Goal: Task Accomplishment & Management: Manage account settings

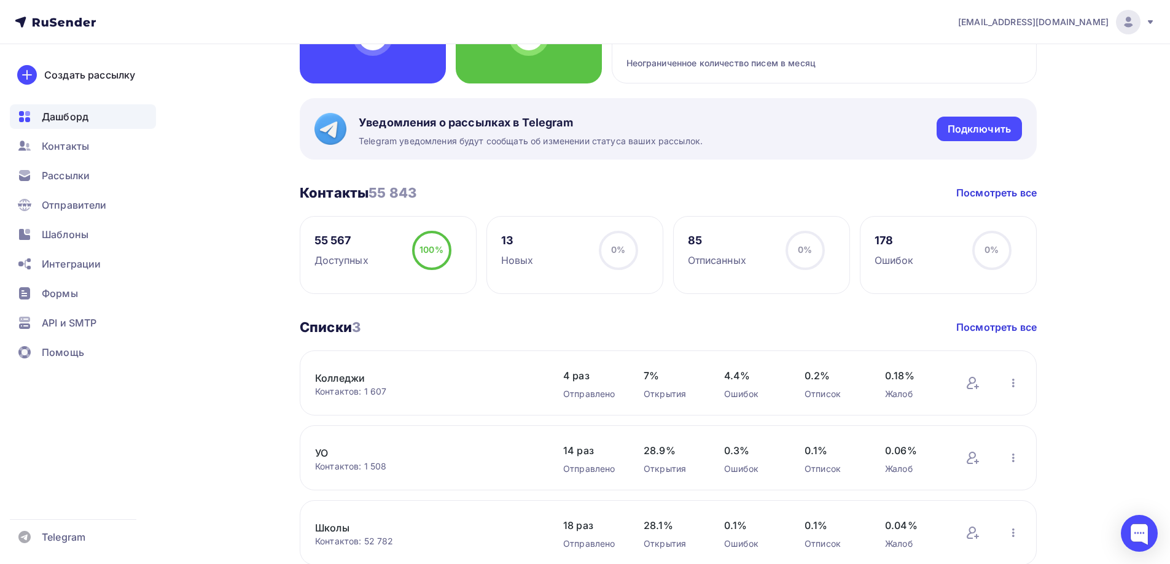
scroll to position [246, 0]
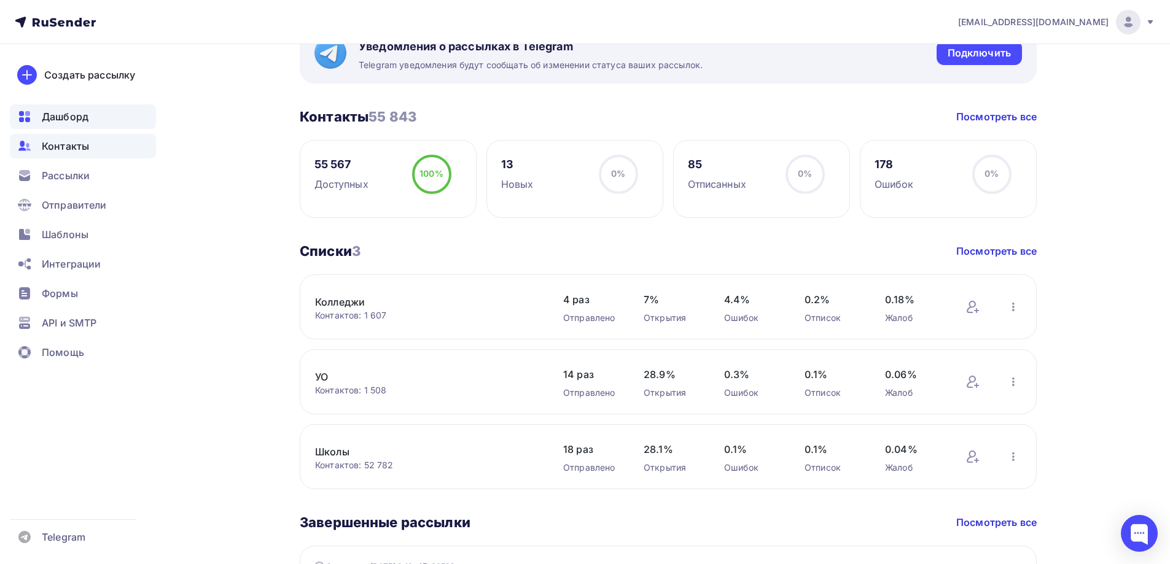
click at [64, 147] on span "Контакты" at bounding box center [65, 146] width 47 height 15
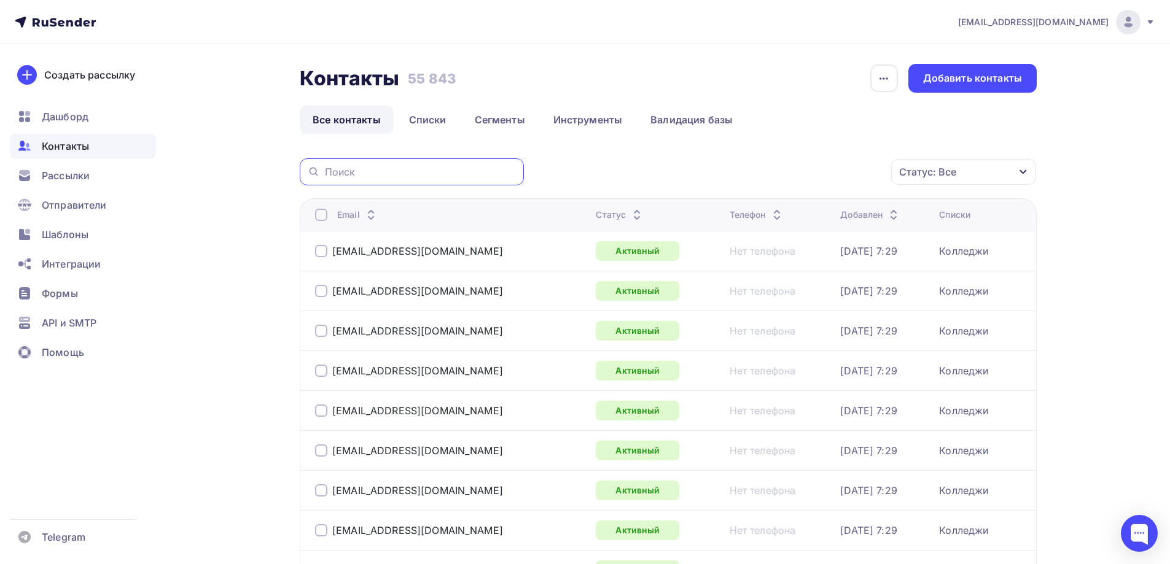
click at [379, 174] on input "text" at bounding box center [421, 172] width 192 height 14
paste input "Елена Асташкина <elena.567@mail.ru>"
drag, startPoint x: 413, startPoint y: 172, endPoint x: 266, endPoint y: 165, distance: 147.0
click at [478, 170] on input "elena.567@mail.ru>" at bounding box center [421, 172] width 192 height 14
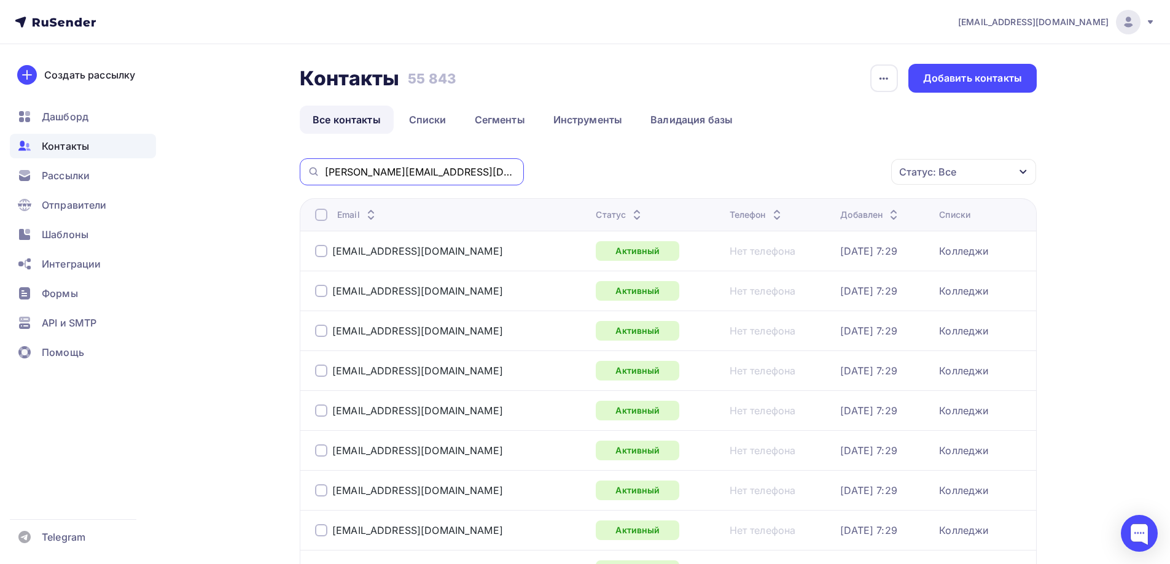
type input "elena.567@mail.ru"
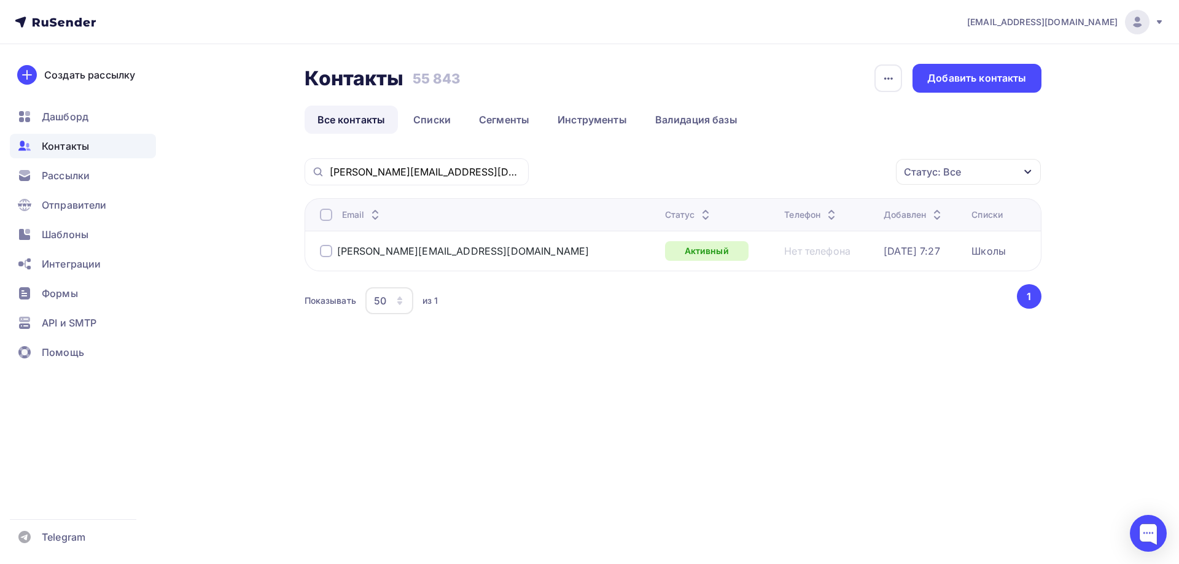
click at [327, 254] on div at bounding box center [326, 251] width 12 height 12
click at [847, 174] on div "Действие" at bounding box center [804, 172] width 162 height 24
click at [789, 255] on div "Удалить" at bounding box center [804, 257] width 133 height 15
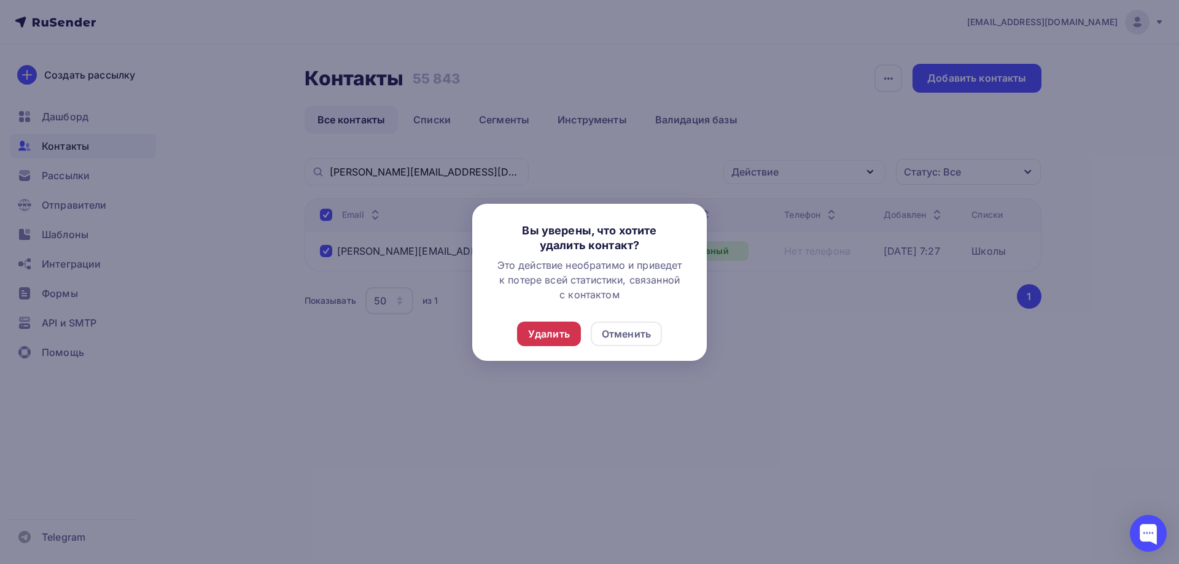
click at [553, 337] on div "Удалить" at bounding box center [549, 334] width 42 height 15
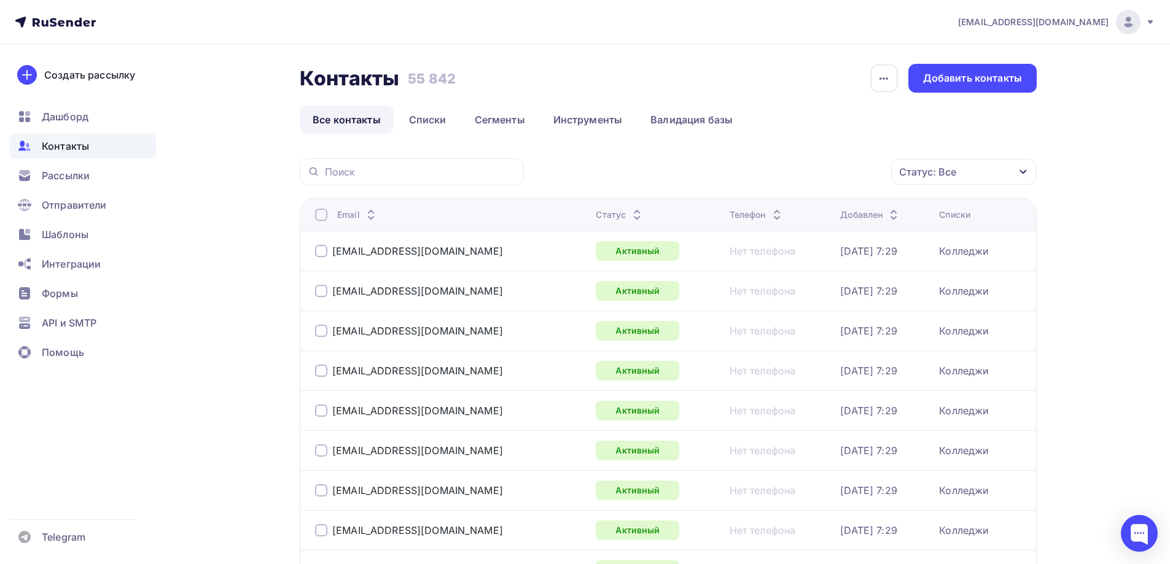
click at [386, 165] on div at bounding box center [412, 171] width 224 height 27
click at [388, 168] on input "text" at bounding box center [421, 172] width 192 height 14
paste input "Елена Асташкина <elena.567@mail.ru>"
drag, startPoint x: 416, startPoint y: 174, endPoint x: 286, endPoint y: 160, distance: 130.9
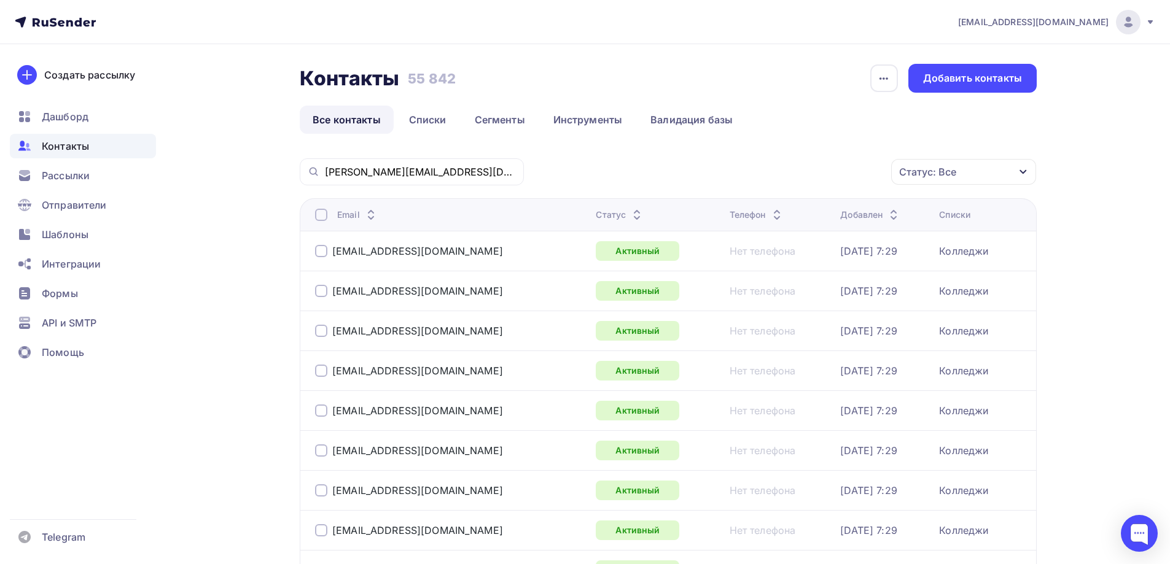
click at [447, 165] on div "elena.567@mail.ru>" at bounding box center [412, 171] width 224 height 27
click at [445, 176] on input "elena.567@mail.ru>" at bounding box center [421, 172] width 192 height 14
type input "elena.567@mail.ru"
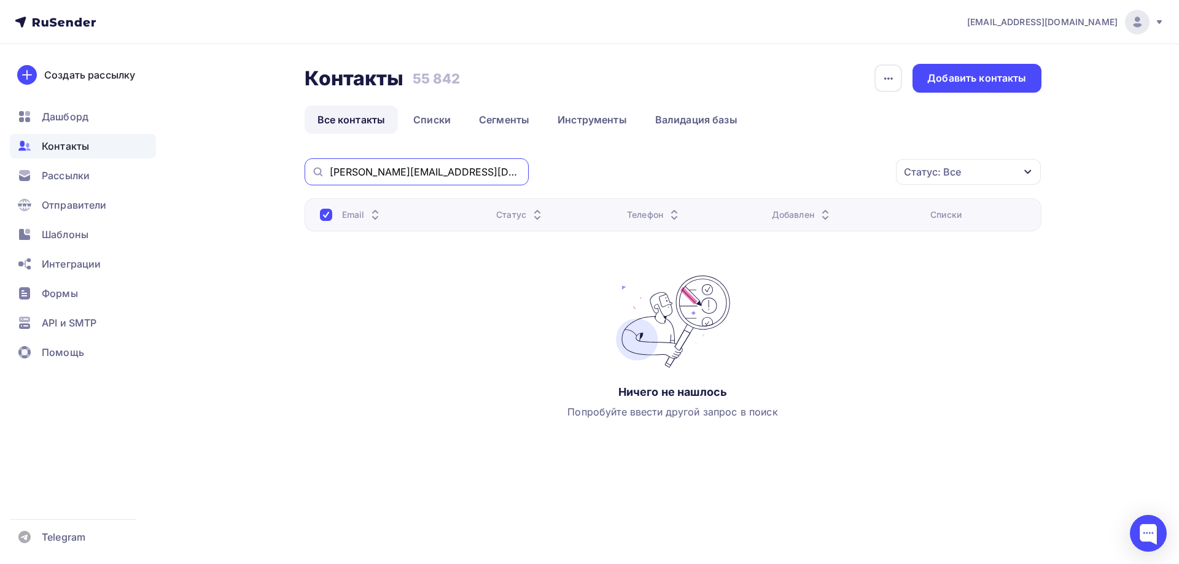
drag, startPoint x: 467, startPoint y: 173, endPoint x: 269, endPoint y: 170, distance: 198.4
click at [267, 169] on div "Контакты Контакты 55 842 55 842 История импорта Добавить контакты Все контакты …" at bounding box center [590, 283] width 1007 height 479
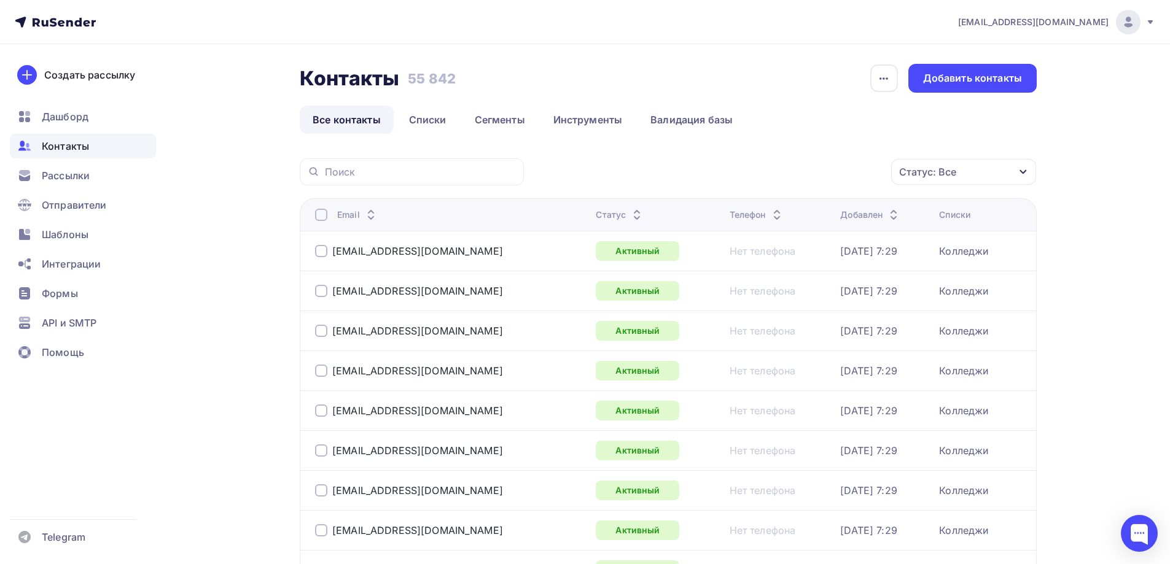
click at [957, 161] on div "Статус: Все" at bounding box center [963, 172] width 145 height 26
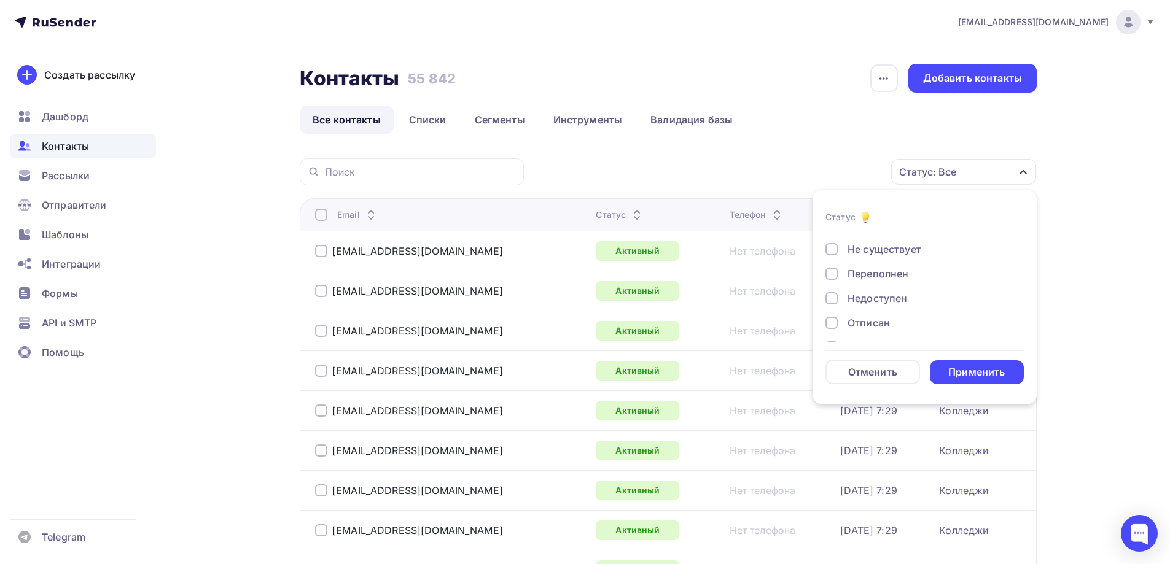
scroll to position [89, 0]
click at [876, 322] on div "Жалоба" at bounding box center [867, 325] width 39 height 15
click at [873, 300] on div "Отписан вручную" at bounding box center [892, 300] width 88 height 15
click at [868, 277] on div "Отписан" at bounding box center [869, 275] width 42 height 15
click at [871, 254] on div "Недоступен" at bounding box center [878, 251] width 60 height 15
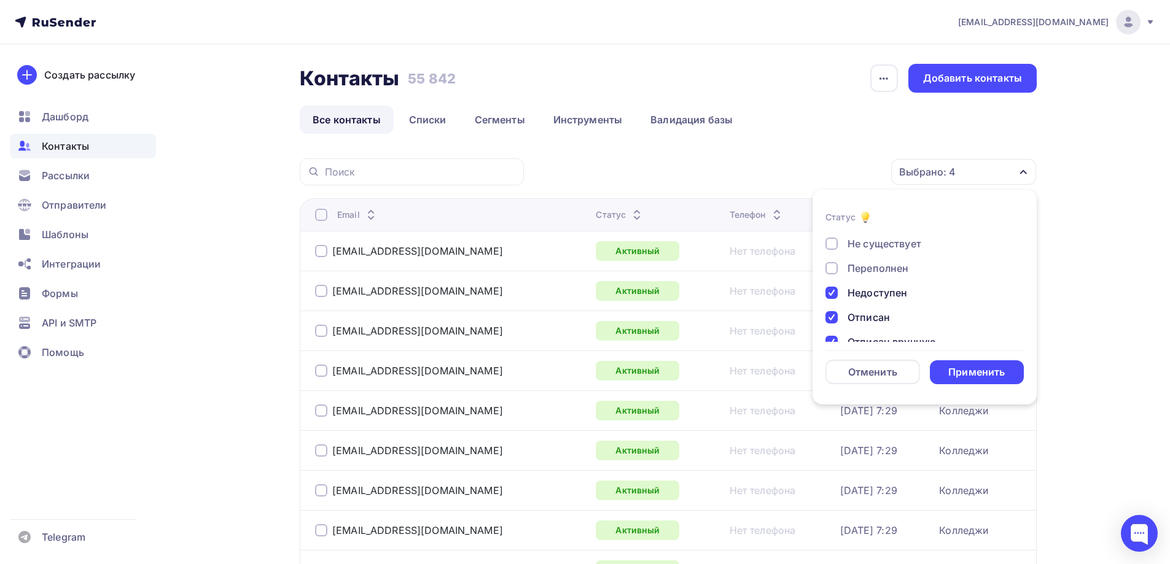
scroll to position [28, 0]
click at [880, 287] on div "Переполнен" at bounding box center [878, 288] width 61 height 15
click at [876, 265] on div "Не существует" at bounding box center [885, 263] width 74 height 15
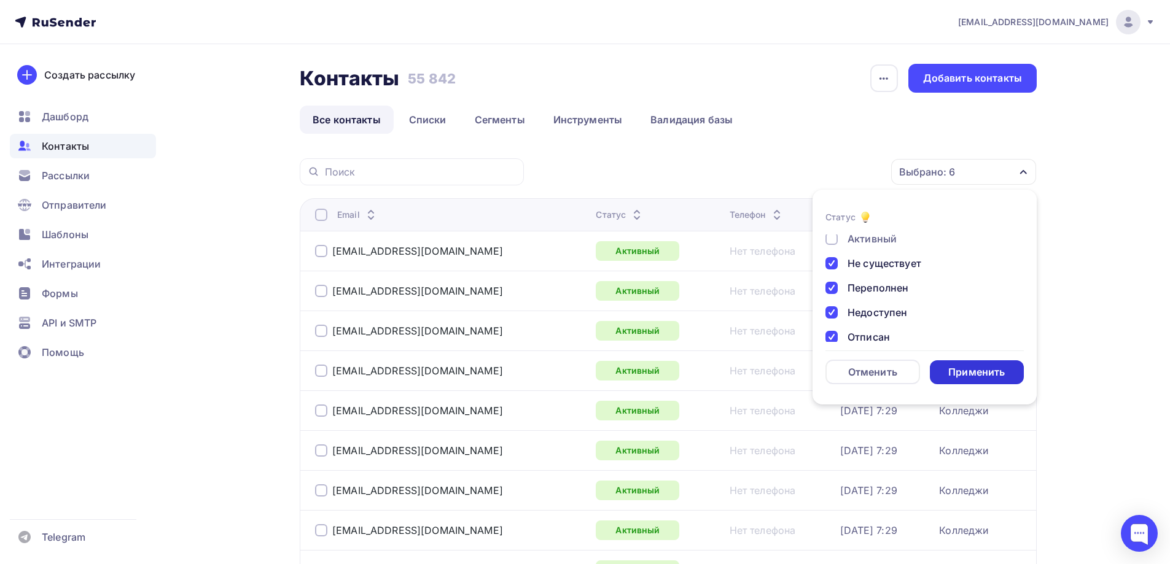
click at [972, 370] on div "Применить" at bounding box center [976, 372] width 57 height 14
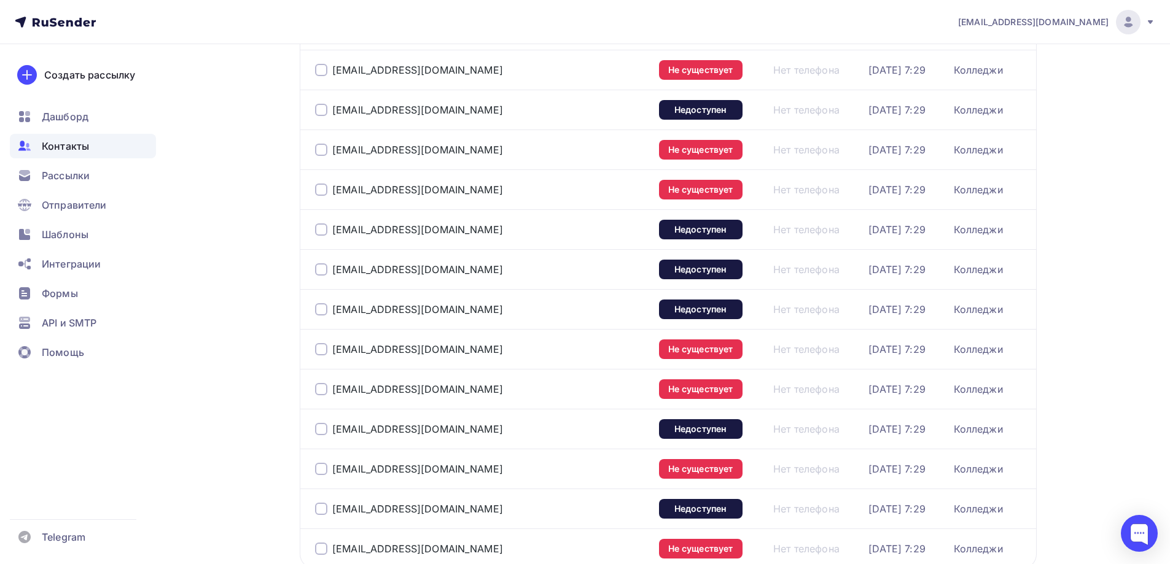
scroll to position [1788, 0]
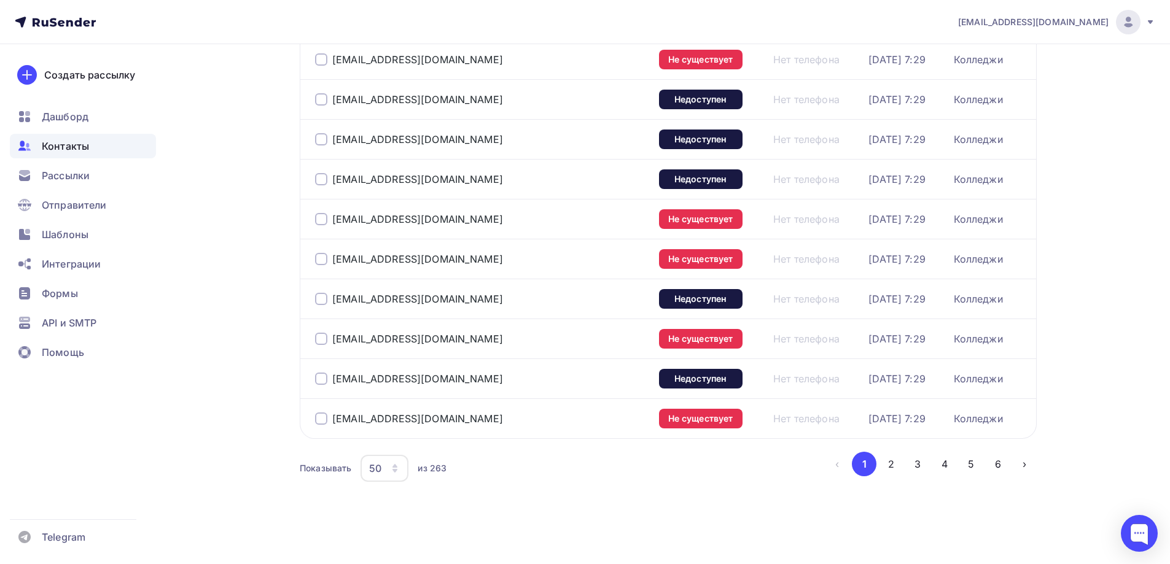
click at [397, 471] on icon "button" at bounding box center [395, 469] width 10 height 10
click at [407, 434] on div "100" at bounding box center [434, 430] width 118 height 15
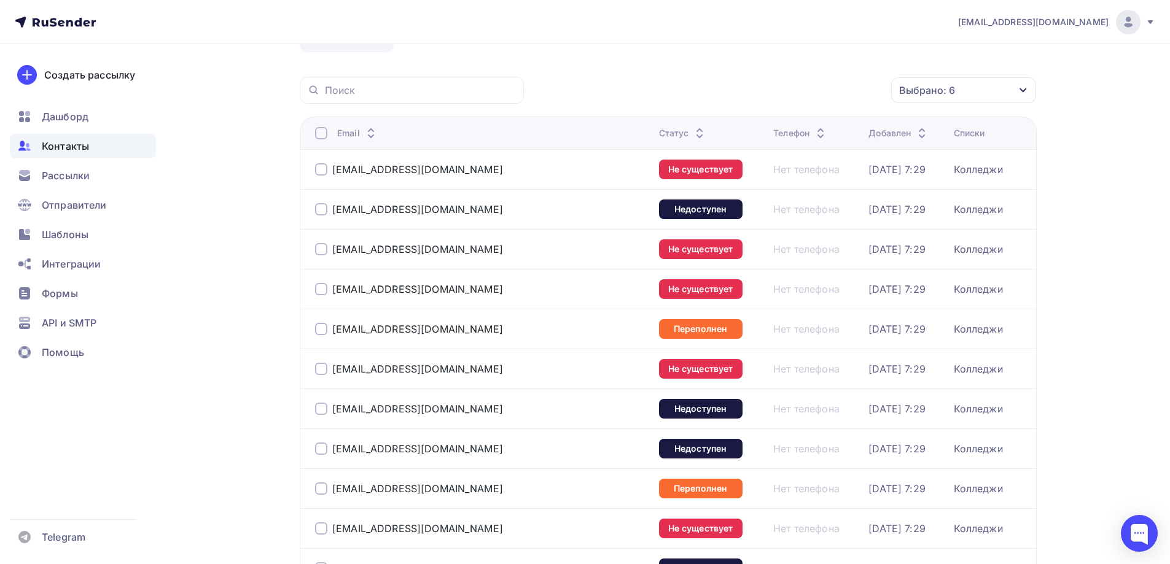
scroll to position [0, 0]
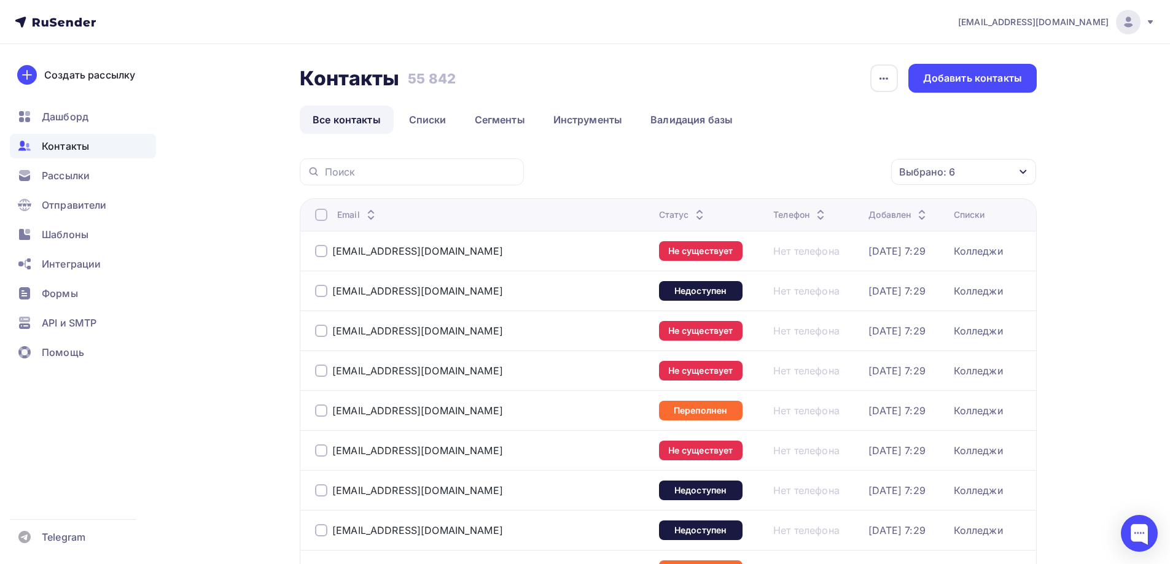
click at [322, 214] on div at bounding box center [321, 215] width 12 height 12
click at [819, 173] on div "Действие" at bounding box center [800, 172] width 162 height 24
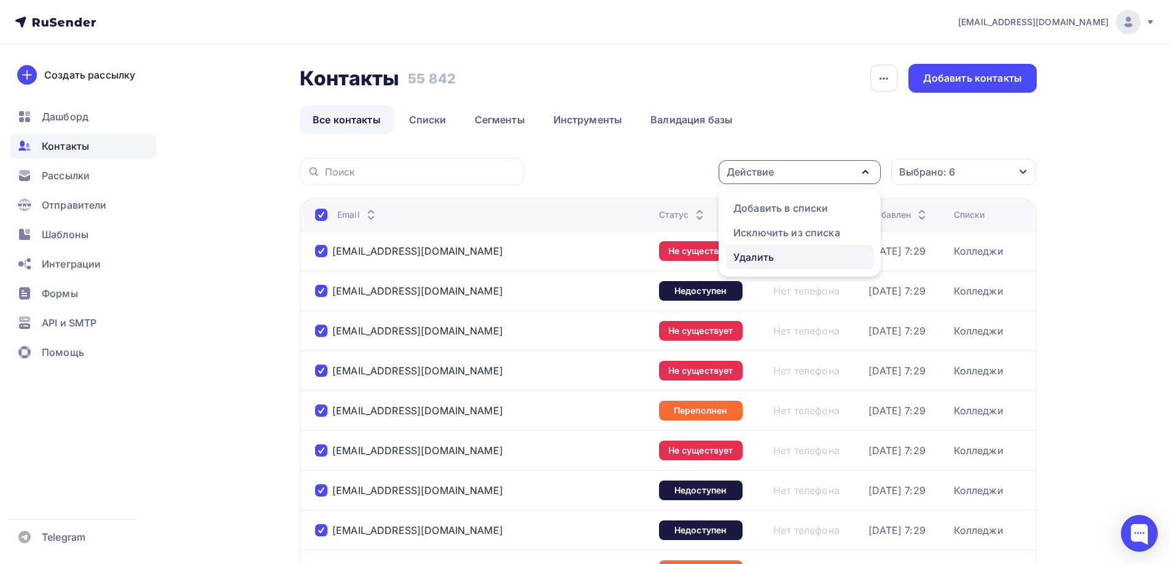
click at [768, 255] on div "Удалить" at bounding box center [753, 257] width 41 height 15
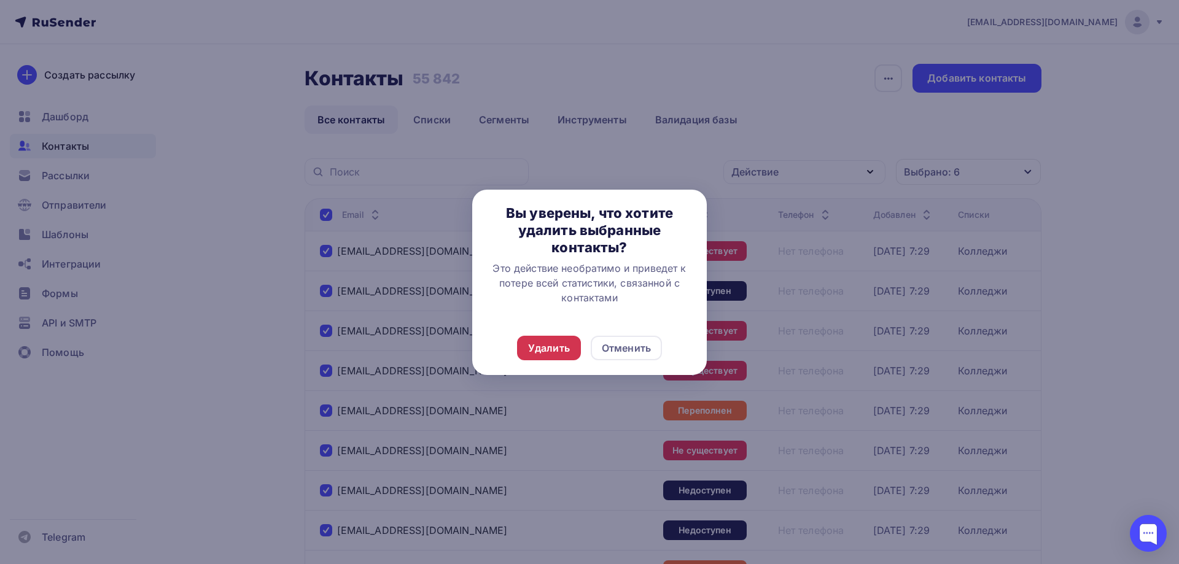
click at [571, 346] on div "Удалить" at bounding box center [549, 348] width 64 height 25
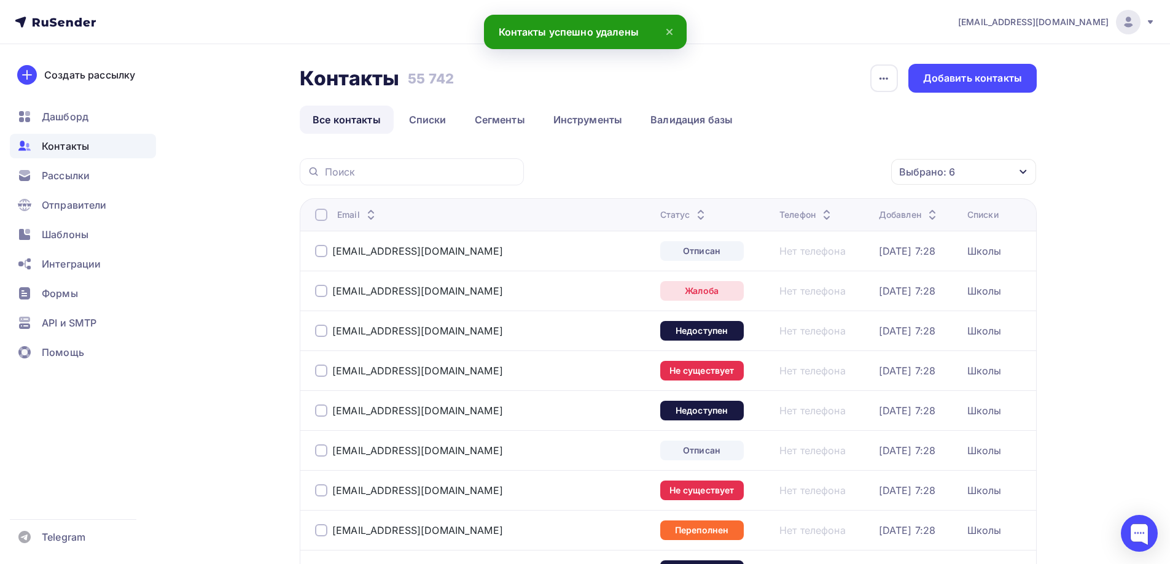
click at [321, 216] on div at bounding box center [321, 215] width 12 height 12
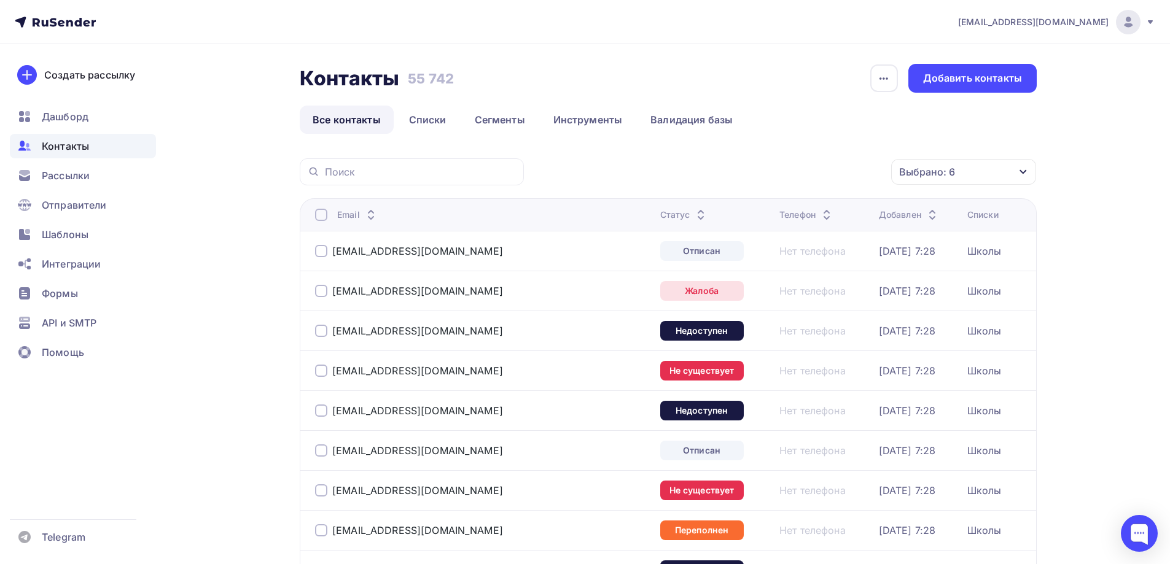
click at [323, 218] on div at bounding box center [321, 215] width 12 height 12
click at [806, 173] on div "Действие" at bounding box center [800, 172] width 162 height 24
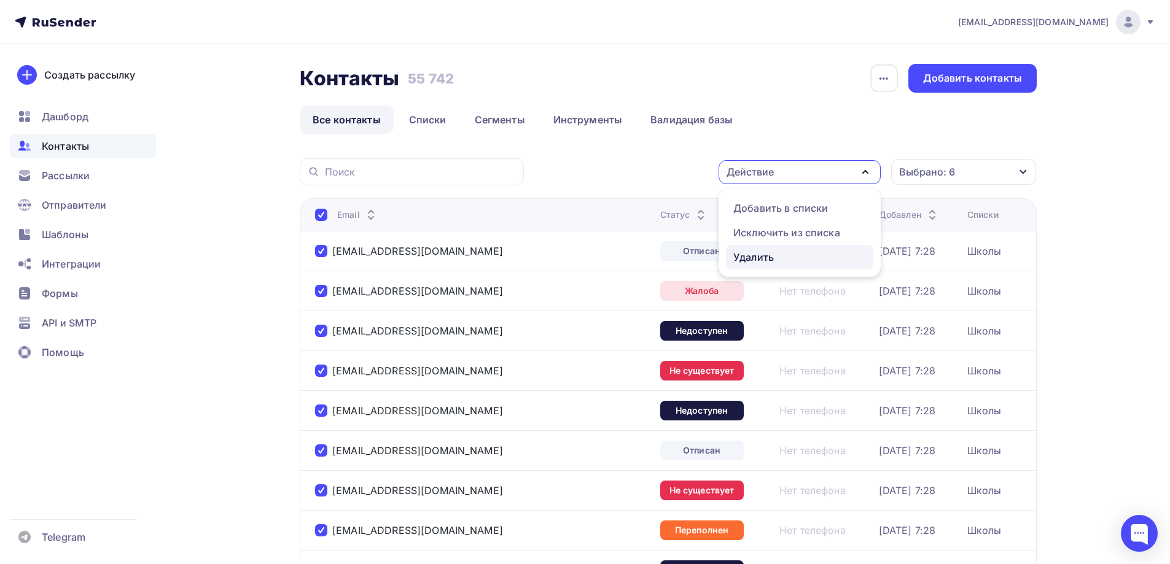
click at [772, 258] on div "Удалить" at bounding box center [753, 257] width 41 height 15
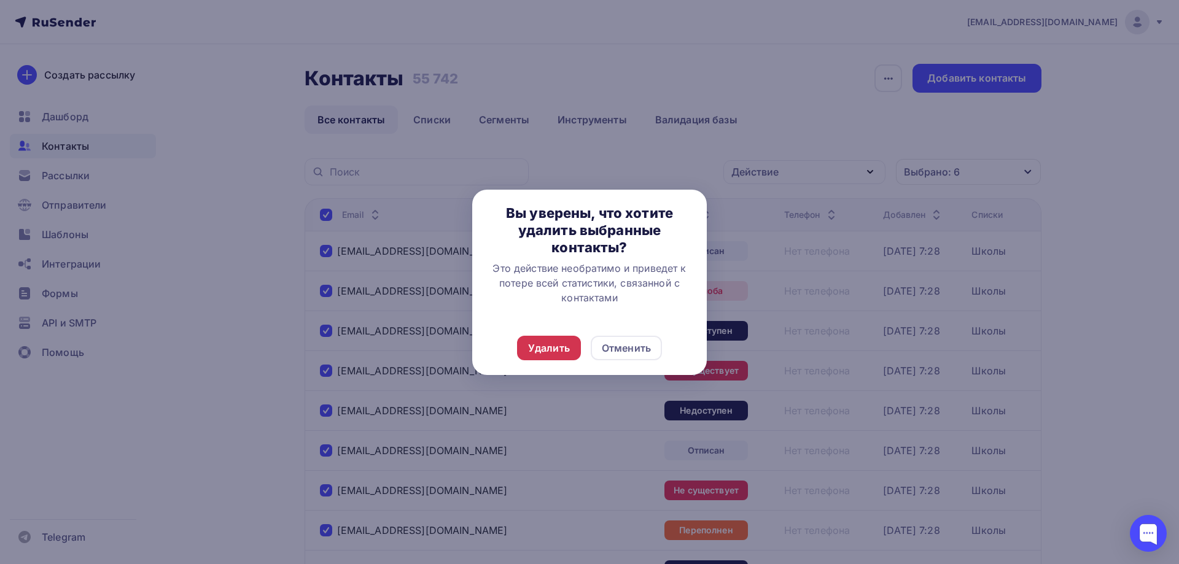
click at [546, 348] on div "Удалить" at bounding box center [549, 348] width 42 height 15
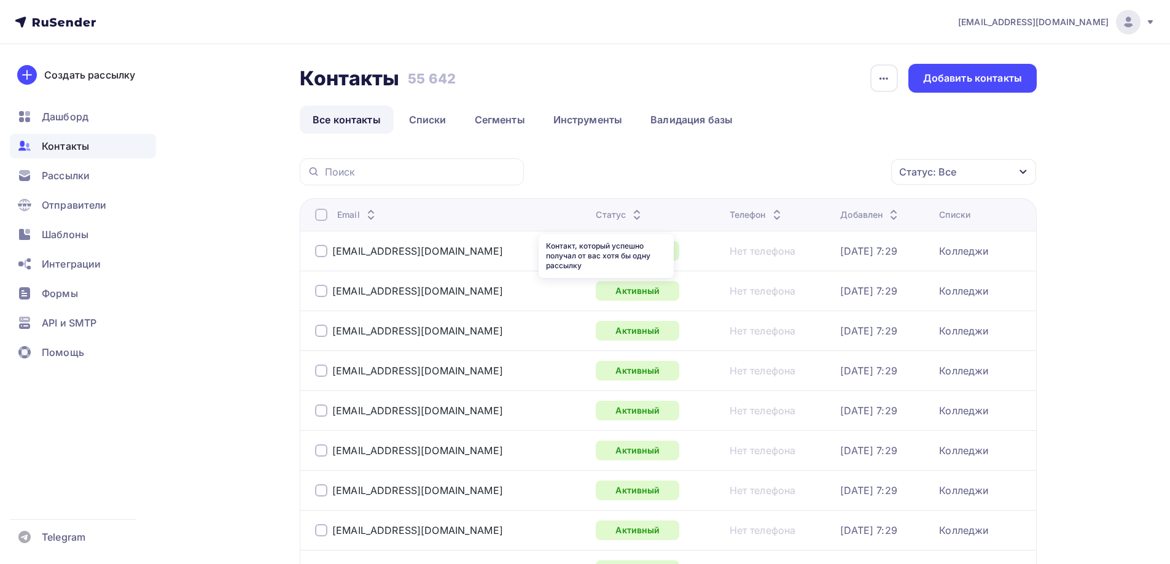
click at [944, 171] on div "Статус: Все" at bounding box center [927, 172] width 57 height 15
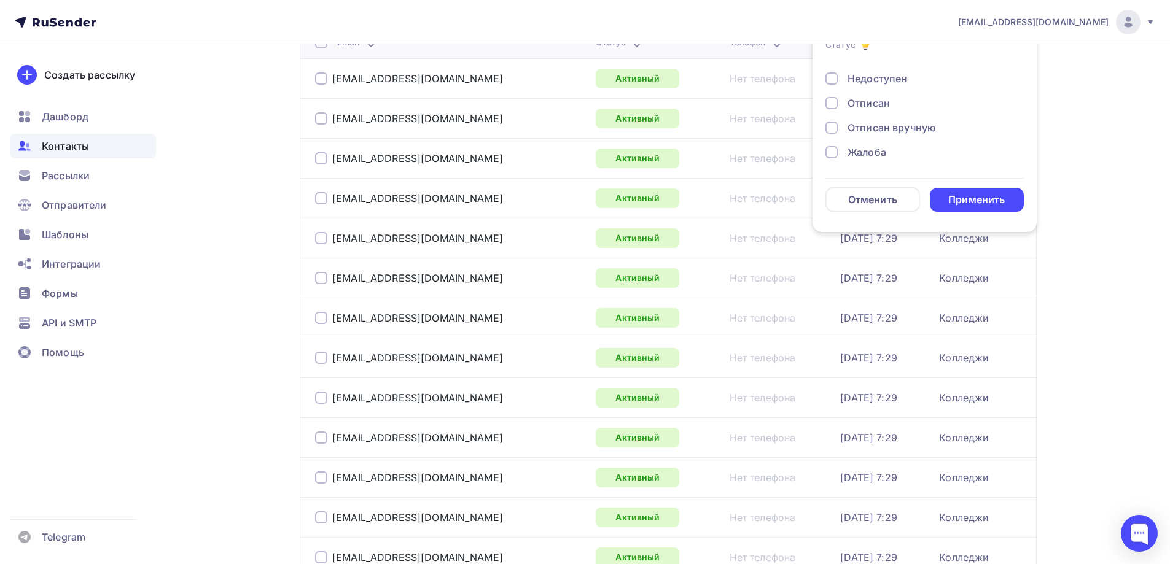
scroll to position [61, 0]
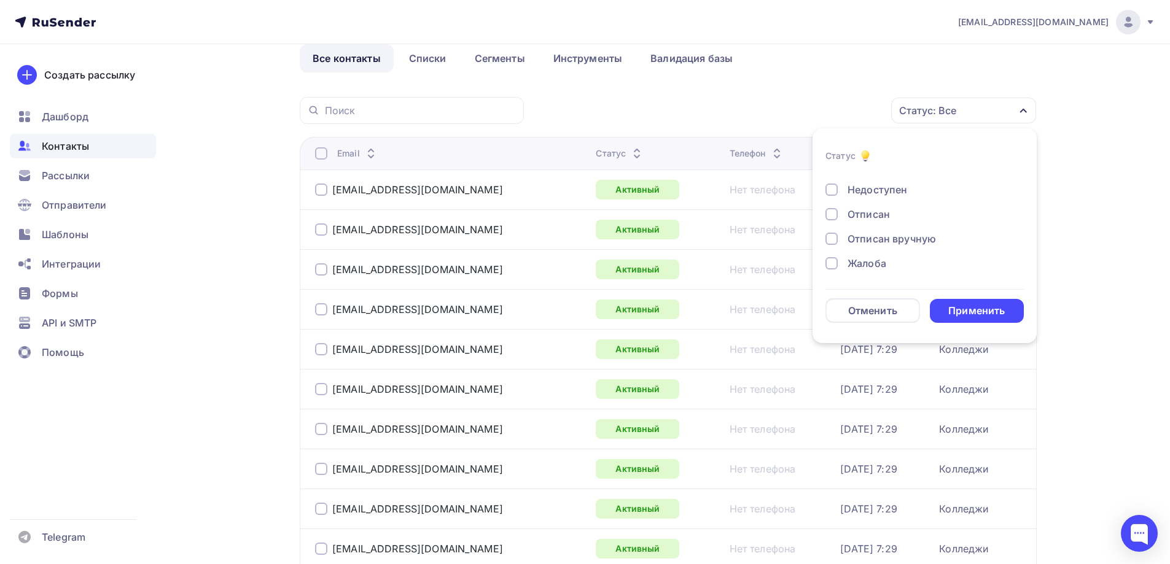
click at [873, 262] on div "Жалоба" at bounding box center [867, 263] width 39 height 15
click at [871, 236] on div "Отписан вручную" at bounding box center [892, 239] width 88 height 15
click at [868, 208] on div "Отписан" at bounding box center [869, 214] width 42 height 15
click at [868, 190] on div "Недоступен" at bounding box center [878, 189] width 60 height 15
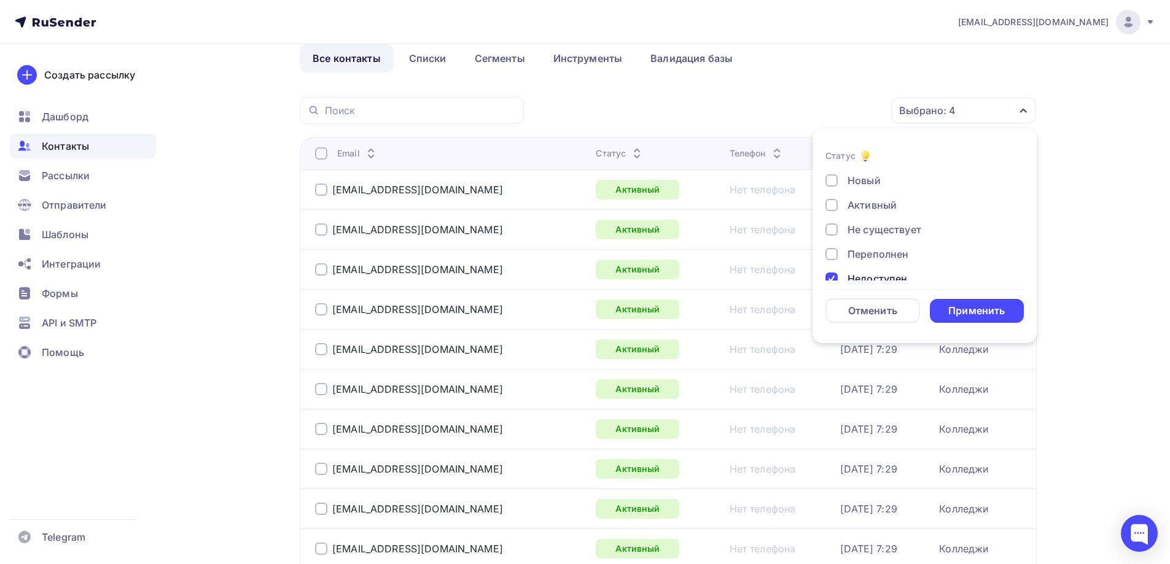
click at [880, 254] on div "Переполнен" at bounding box center [878, 254] width 61 height 15
click at [875, 227] on div "Не существует" at bounding box center [885, 229] width 74 height 15
click at [869, 209] on div "Активный" at bounding box center [872, 205] width 49 height 15
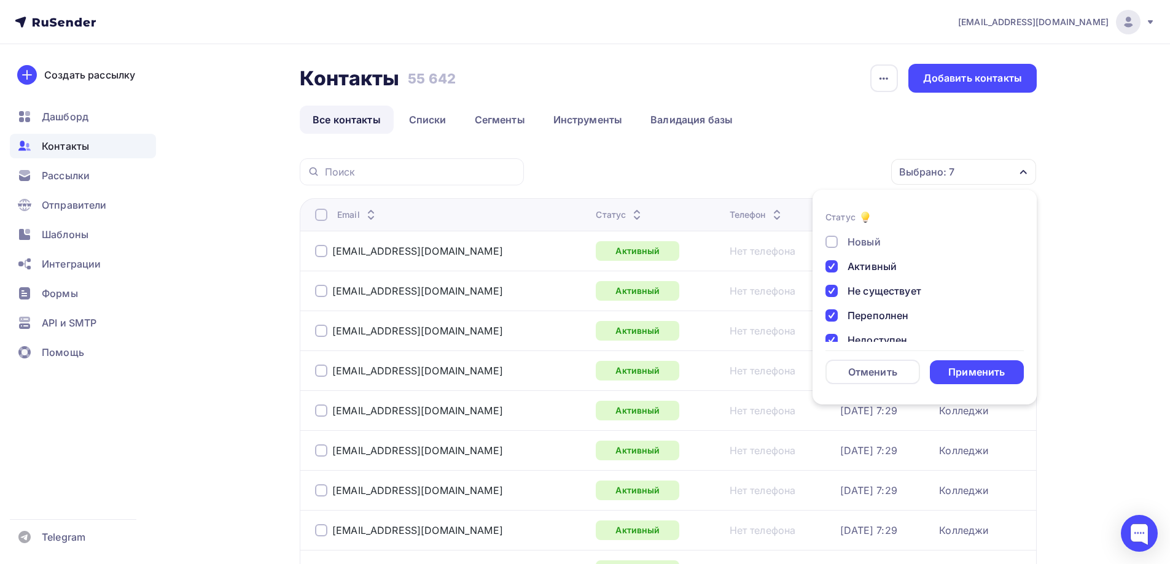
click at [875, 268] on div "Активный" at bounding box center [872, 266] width 49 height 15
click at [980, 377] on div "Применить" at bounding box center [976, 372] width 57 height 14
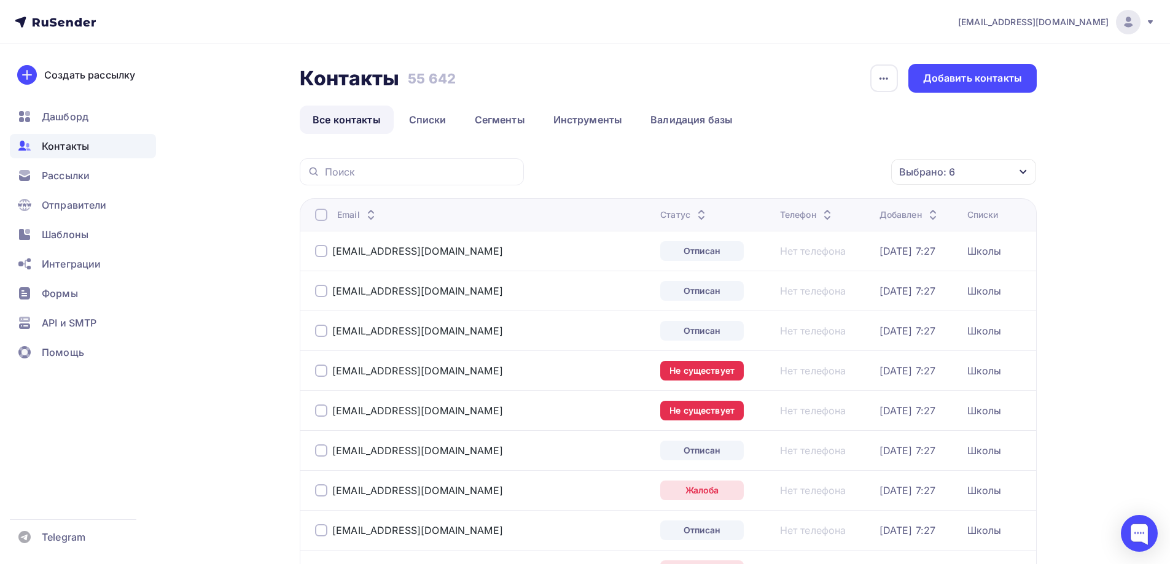
click at [320, 214] on div at bounding box center [321, 215] width 12 height 12
click at [813, 172] on div "Действие" at bounding box center [800, 172] width 162 height 24
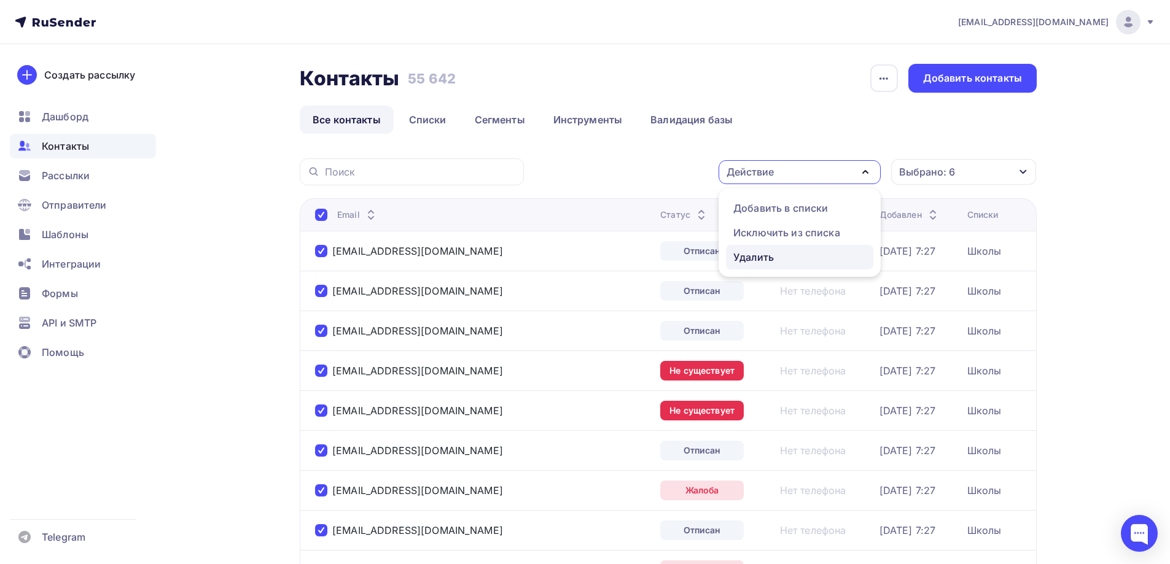
click at [766, 254] on div "Удалить" at bounding box center [753, 257] width 41 height 15
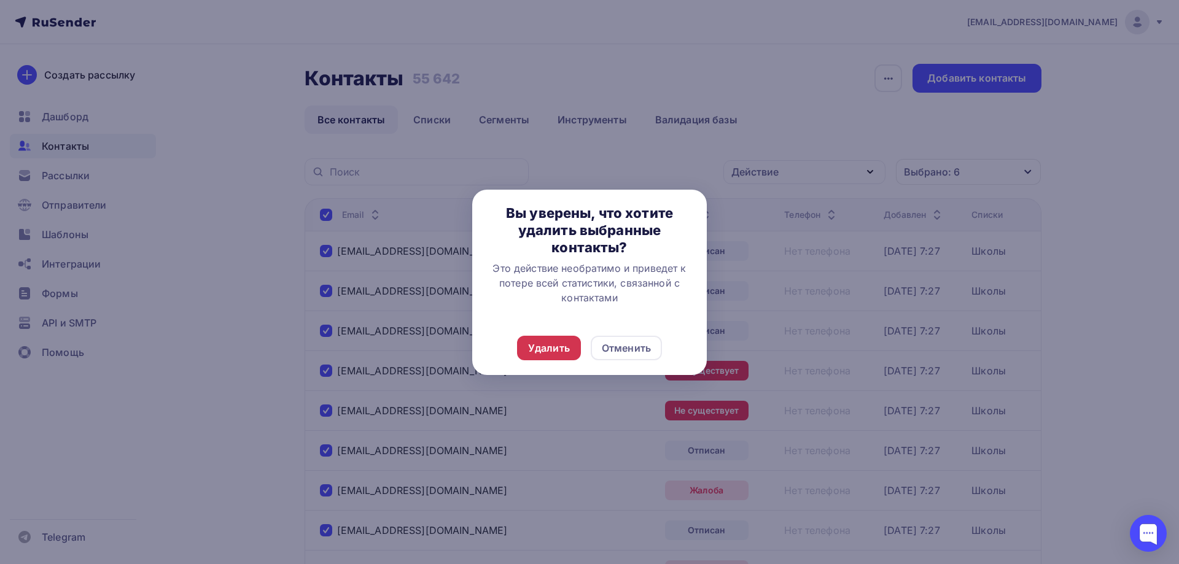
click at [560, 345] on div "Удалить" at bounding box center [549, 348] width 42 height 15
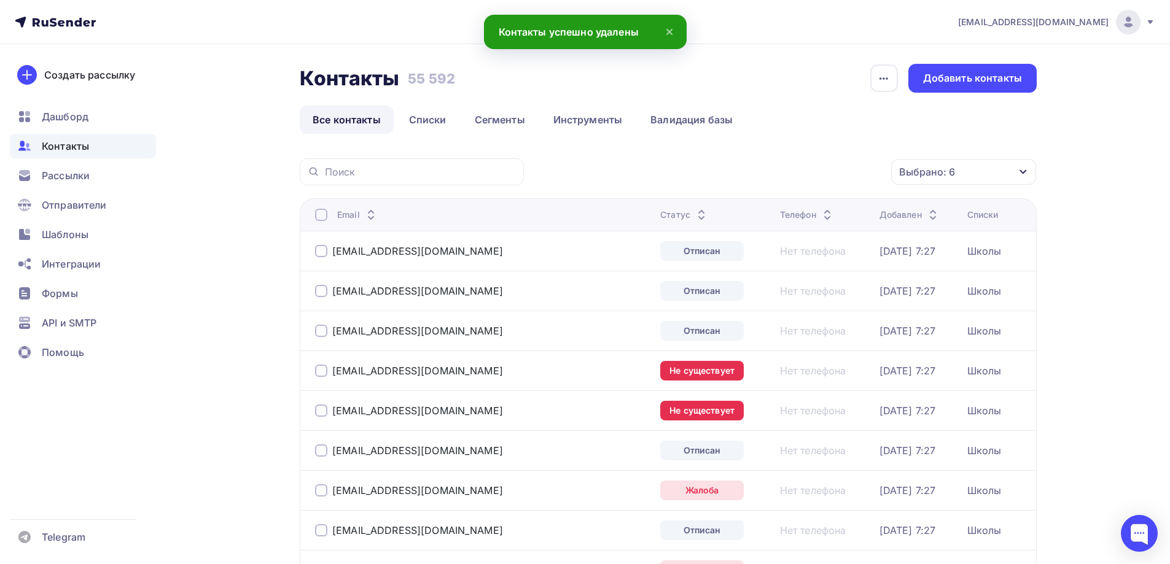
click at [321, 215] on div at bounding box center [321, 215] width 12 height 12
click at [323, 211] on div at bounding box center [321, 215] width 12 height 12
click at [795, 171] on div "Действие" at bounding box center [800, 172] width 162 height 24
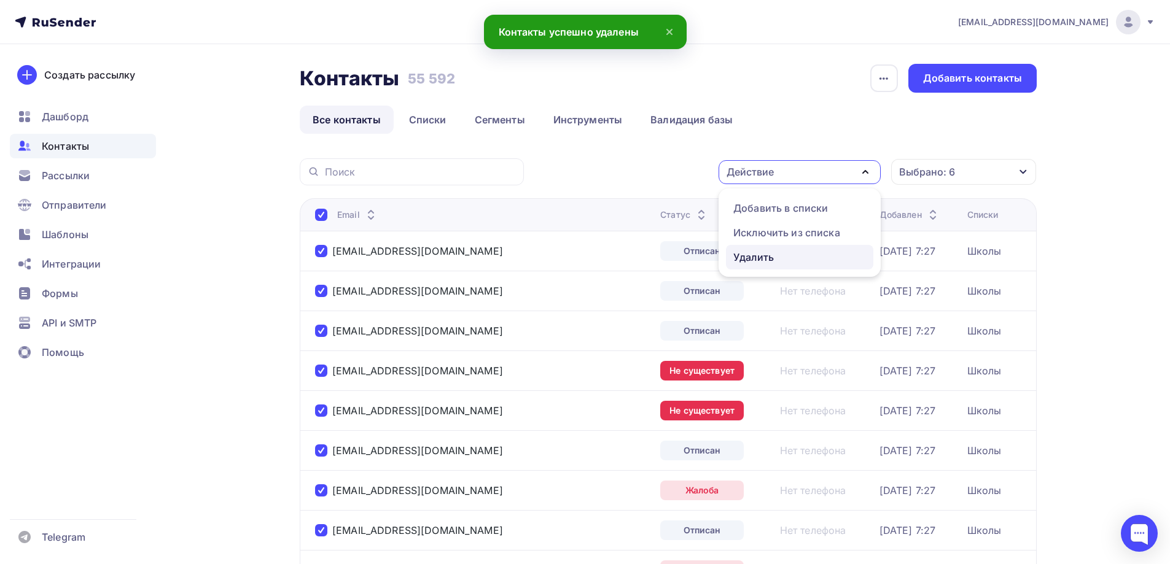
click at [770, 255] on div "Удалить" at bounding box center [753, 257] width 41 height 15
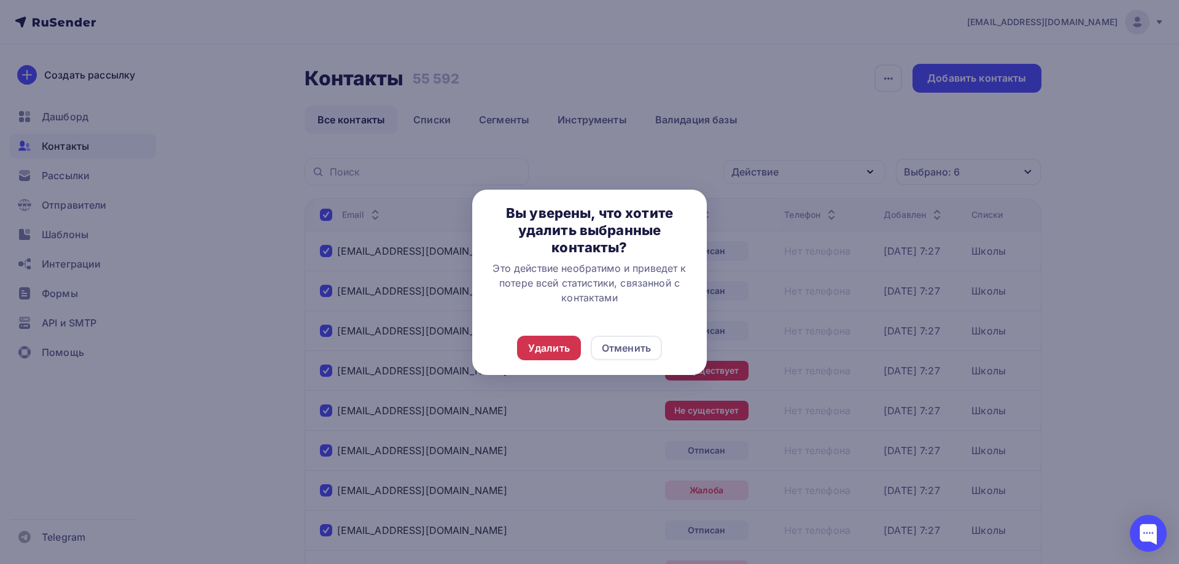
click at [554, 346] on div "Удалить" at bounding box center [549, 348] width 42 height 15
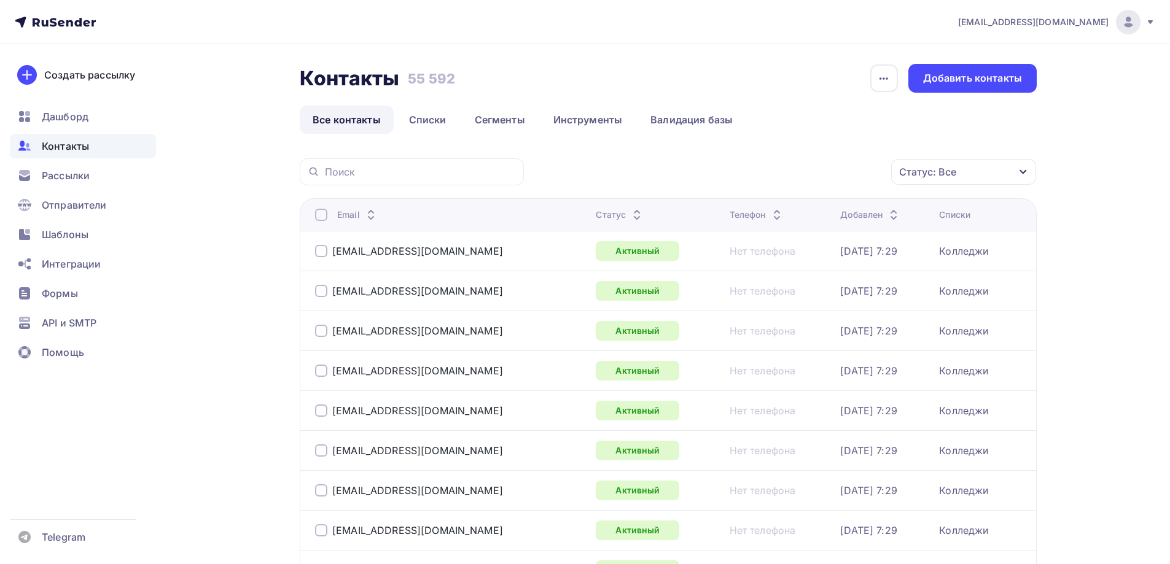
click at [977, 174] on div "Статус: Все" at bounding box center [963, 172] width 145 height 26
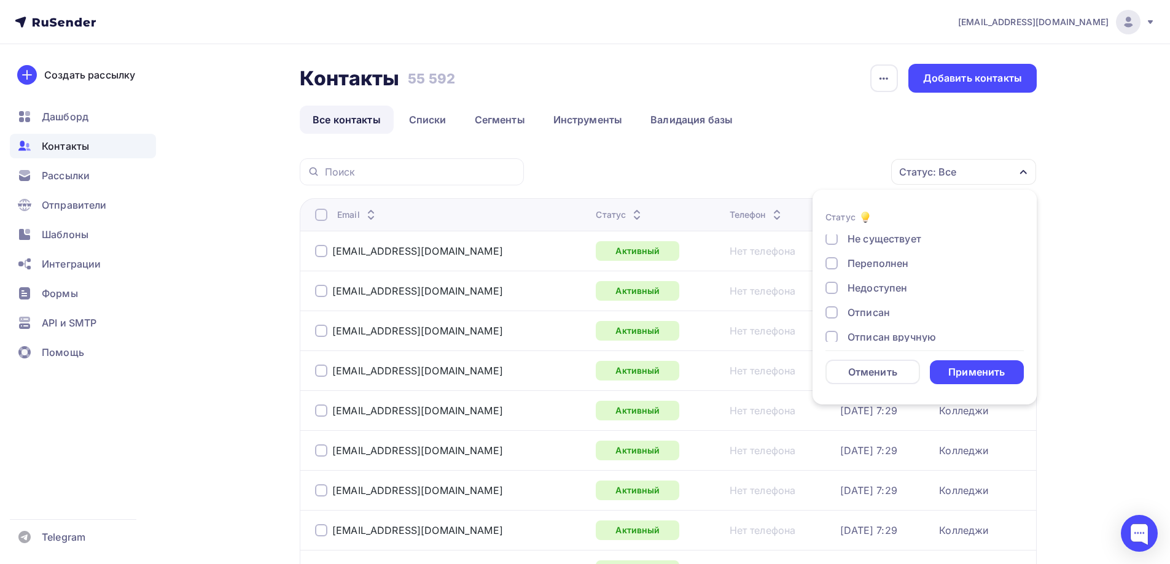
scroll to position [89, 0]
click at [880, 324] on div "Жалоба" at bounding box center [867, 325] width 39 height 15
click at [878, 294] on div "Отписан вручную" at bounding box center [892, 300] width 88 height 15
click at [870, 269] on div "Отписан" at bounding box center [869, 275] width 42 height 15
click at [871, 254] on div "Недоступен" at bounding box center [878, 251] width 60 height 15
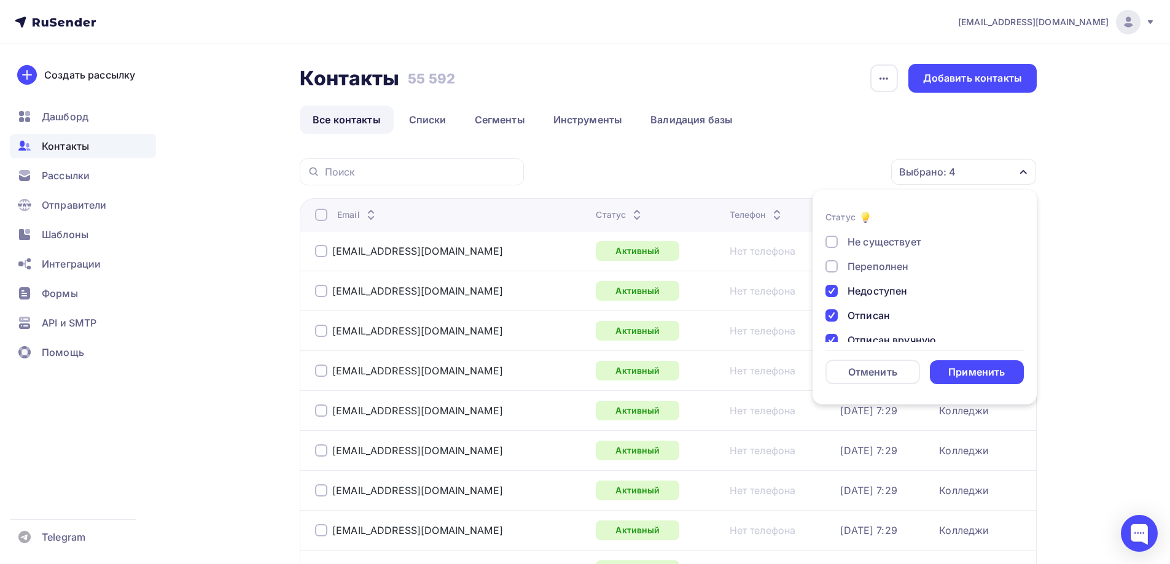
scroll to position [28, 0]
click at [875, 290] on div "Переполнен" at bounding box center [878, 288] width 61 height 15
click at [867, 260] on div "Не существует" at bounding box center [885, 263] width 74 height 15
click at [965, 368] on div "Применить" at bounding box center [976, 372] width 57 height 14
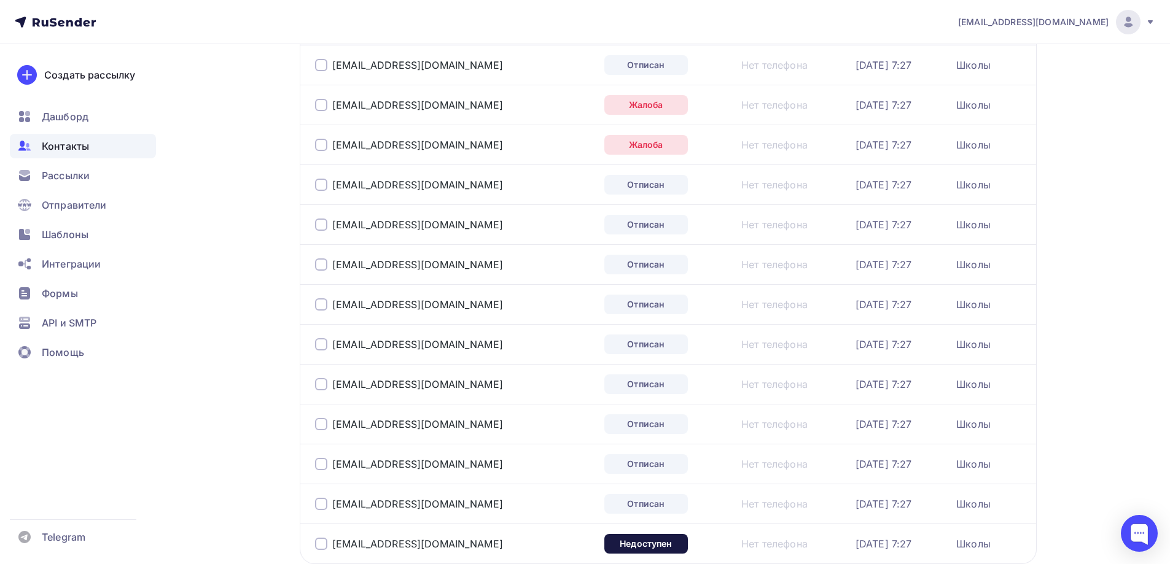
scroll to position [4, 0]
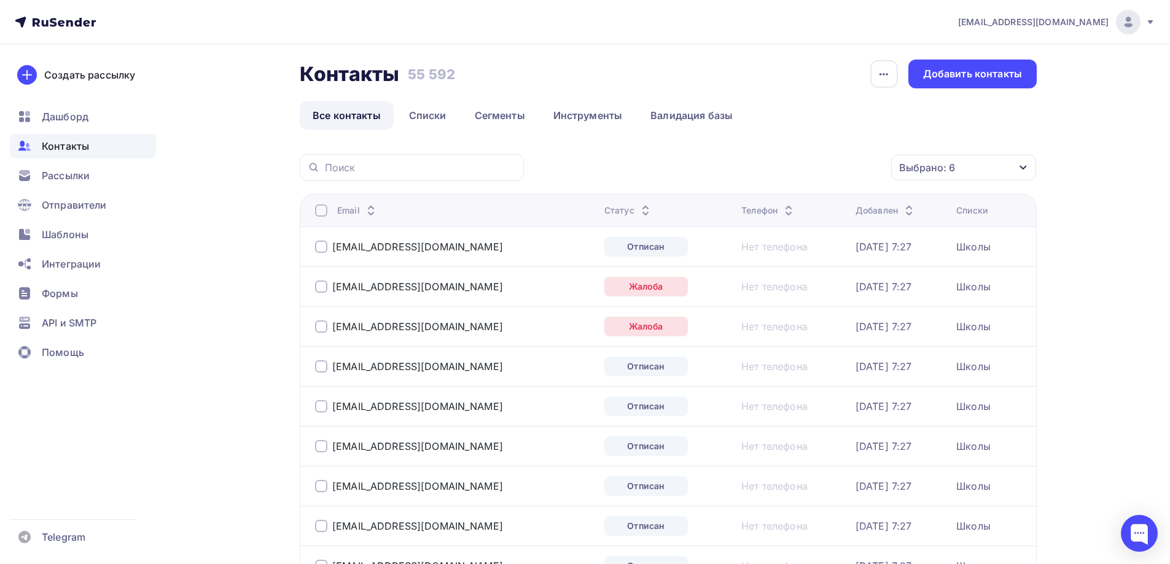
click at [324, 210] on div at bounding box center [321, 211] width 12 height 12
click at [813, 163] on div "Действие" at bounding box center [800, 168] width 162 height 24
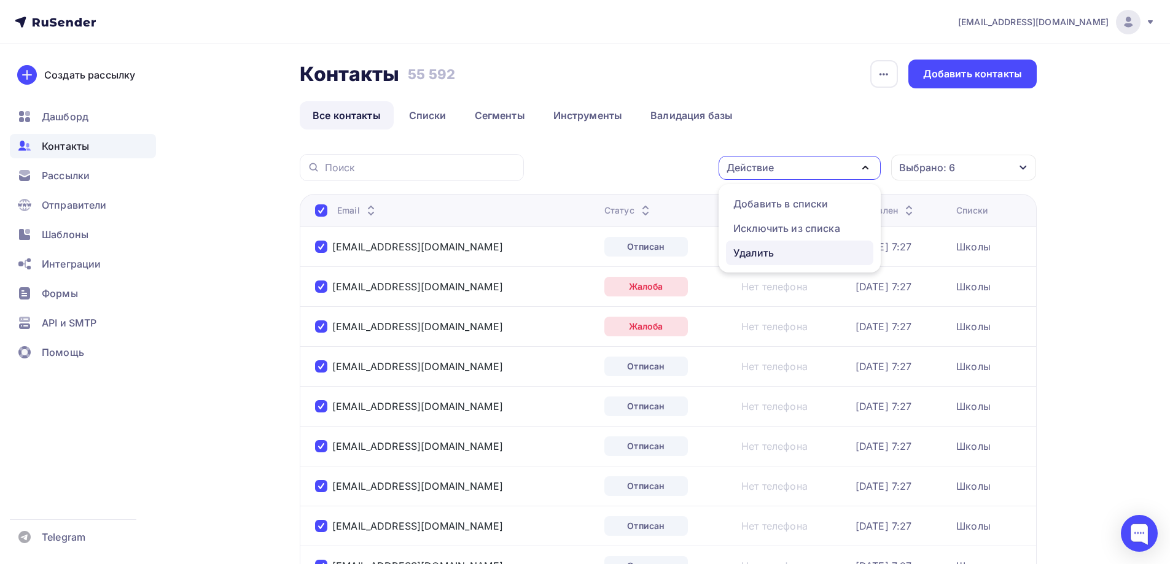
click at [757, 257] on div "Удалить" at bounding box center [753, 253] width 41 height 15
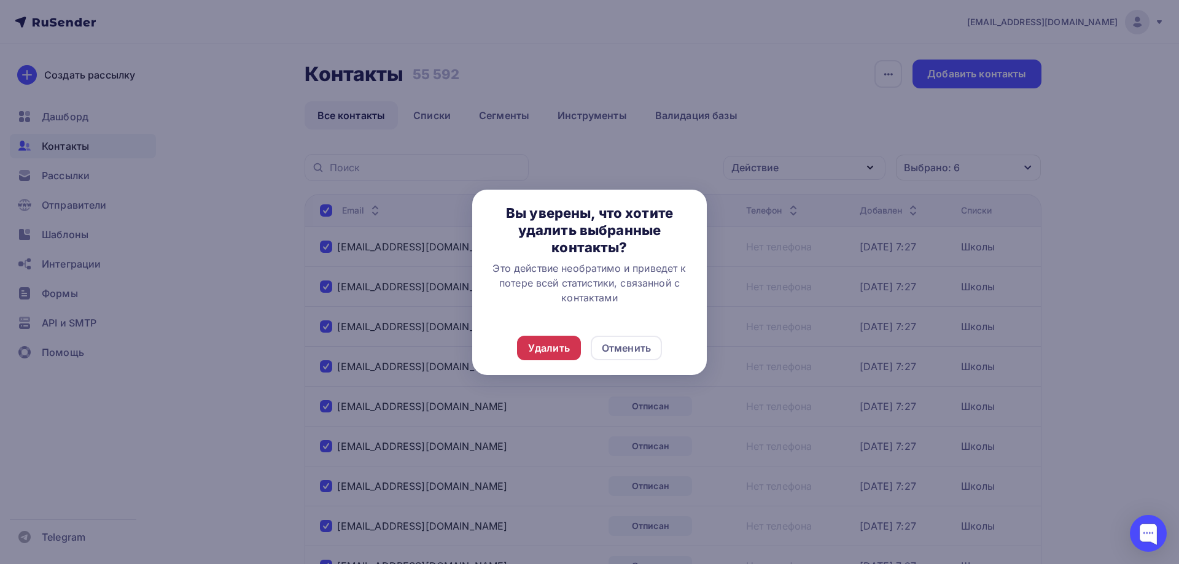
click at [564, 347] on div "Удалить" at bounding box center [549, 348] width 42 height 15
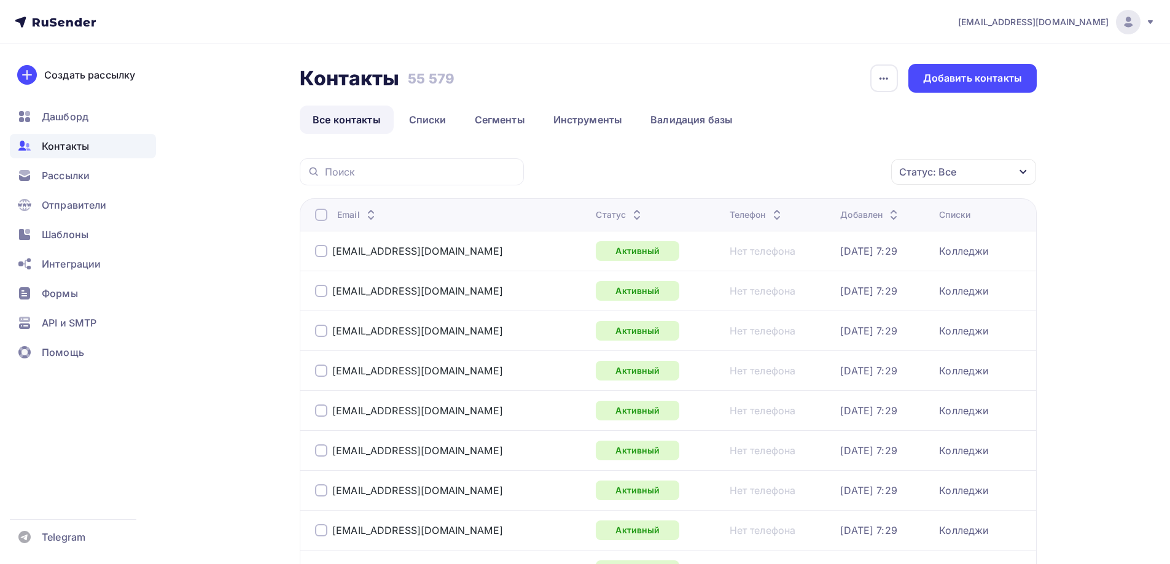
click at [856, 209] on div "Добавлен" at bounding box center [870, 215] width 61 height 12
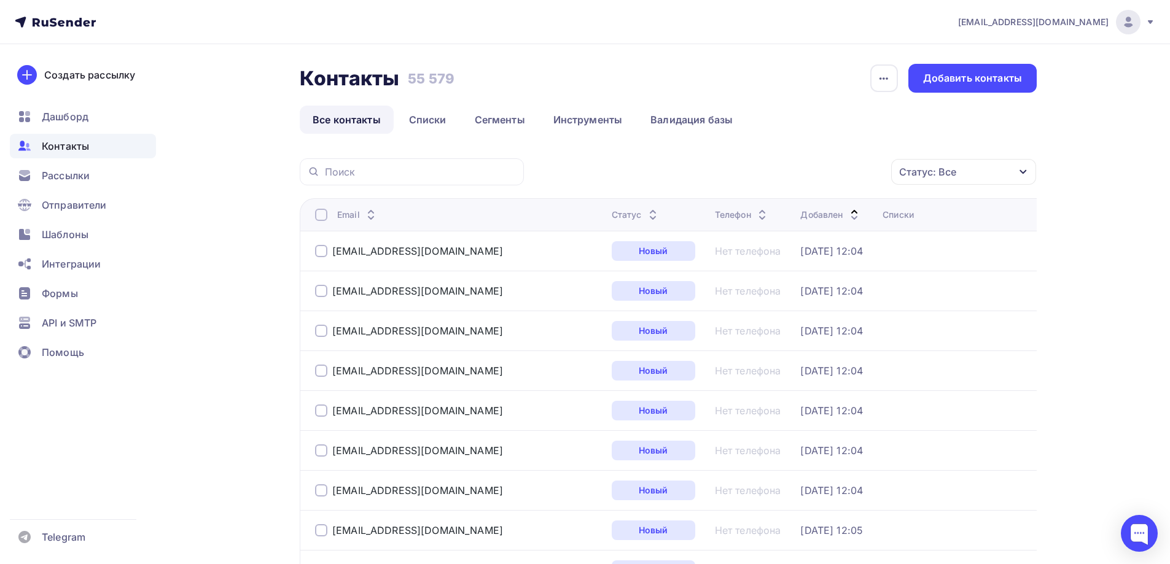
click at [956, 176] on div "Статус: Все" at bounding box center [963, 172] width 145 height 26
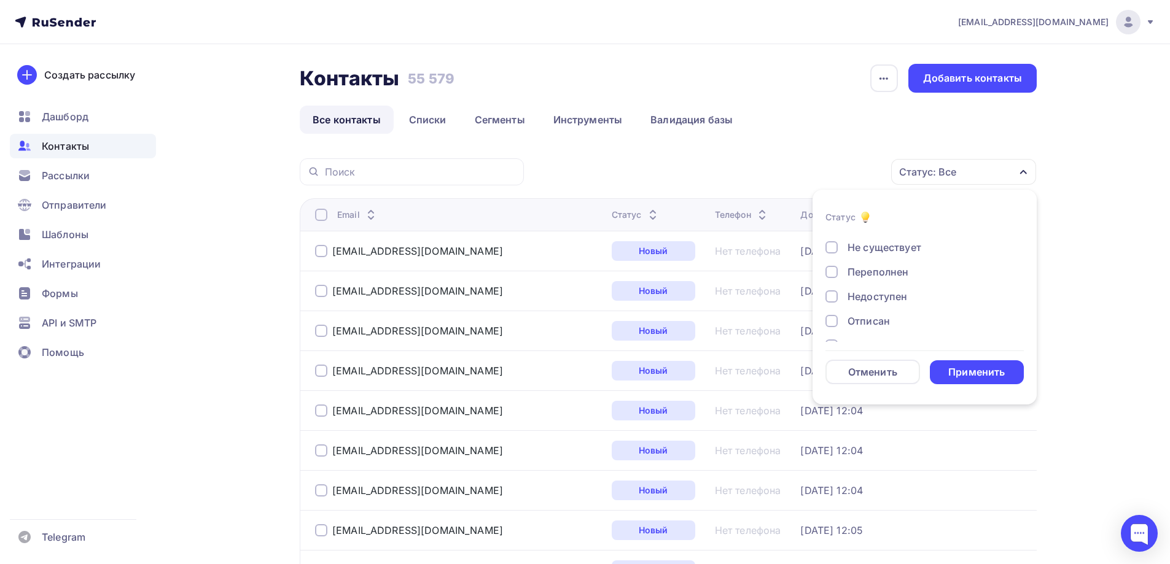
scroll to position [89, 0]
click at [879, 326] on div "Жалоба" at bounding box center [867, 325] width 39 height 15
click at [880, 300] on div "Отписан вручную" at bounding box center [892, 300] width 88 height 15
click at [865, 279] on div "Отписан" at bounding box center [869, 275] width 42 height 15
click at [865, 257] on div "Недоступен" at bounding box center [878, 251] width 60 height 15
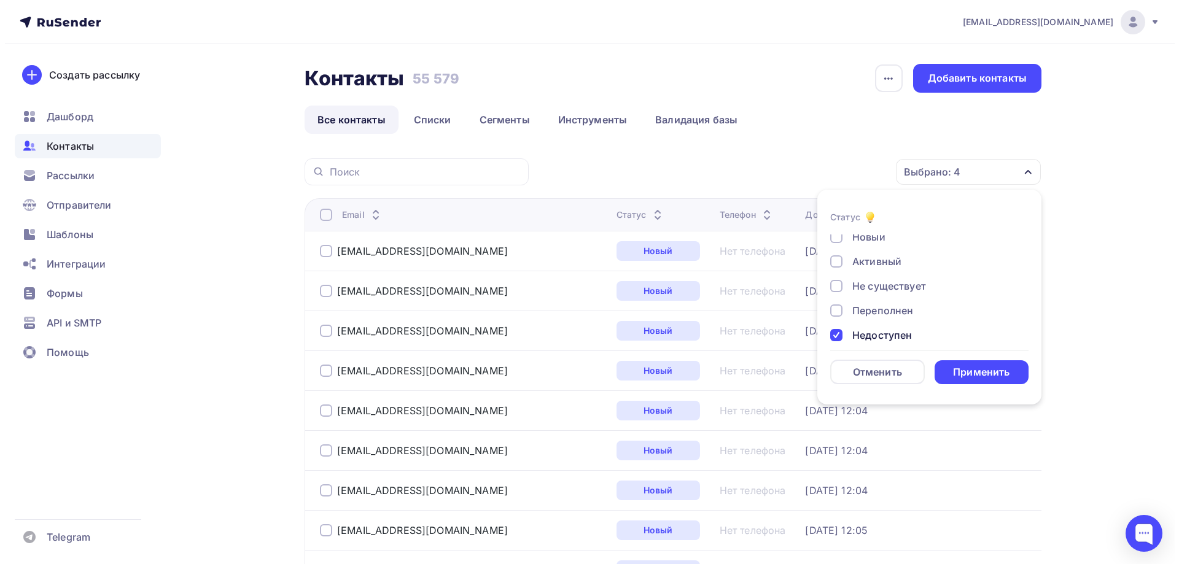
scroll to position [0, 0]
click at [879, 318] on div "Переполнен" at bounding box center [878, 315] width 61 height 15
click at [876, 287] on div "Не существует" at bounding box center [885, 291] width 74 height 15
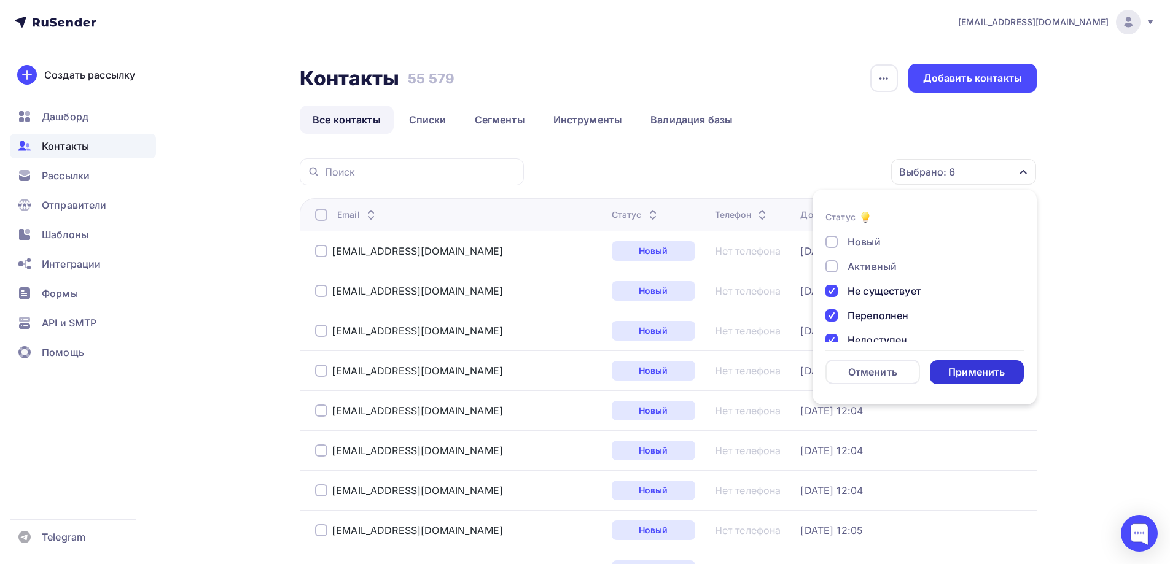
click at [989, 367] on div "Применить" at bounding box center [976, 372] width 57 height 14
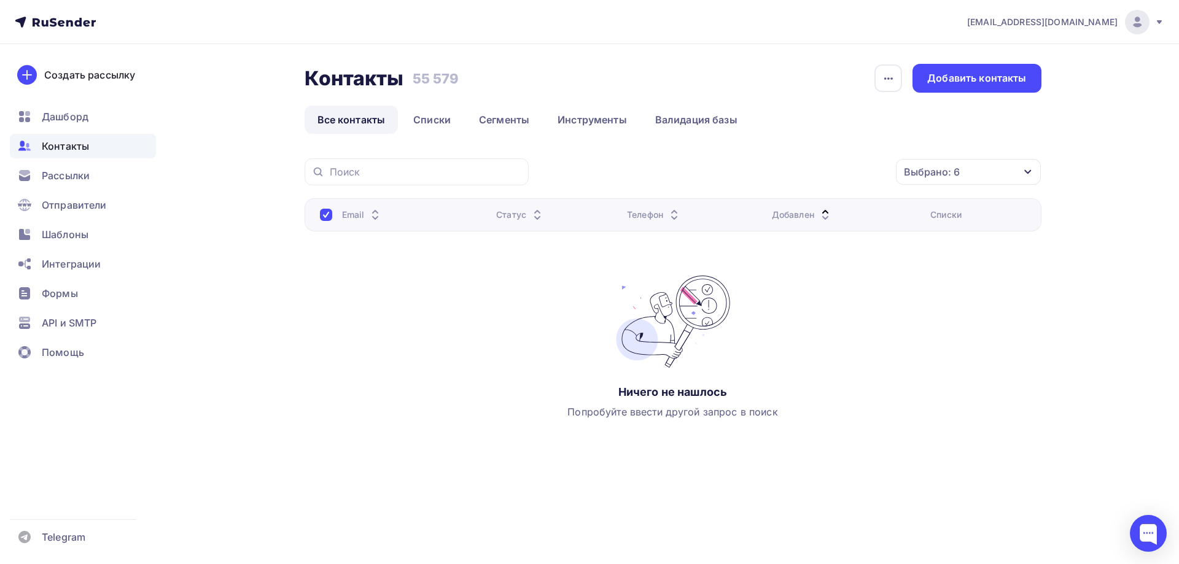
click at [64, 146] on span "Контакты" at bounding box center [65, 146] width 47 height 15
